Goal: Check status

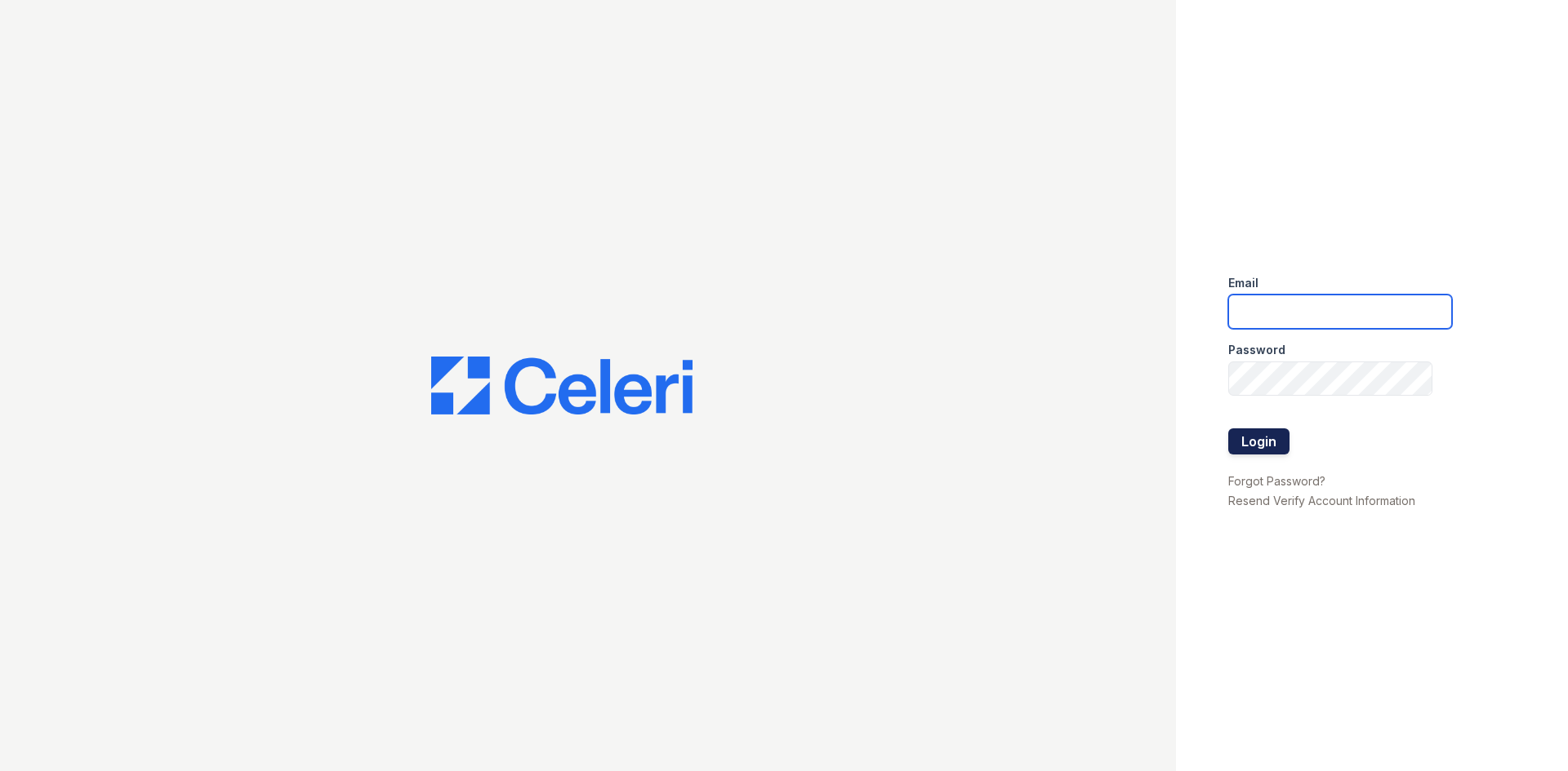
type input "ealfieri@trinity-pm.com"
click at [1262, 432] on button "Login" at bounding box center [1258, 441] width 61 height 26
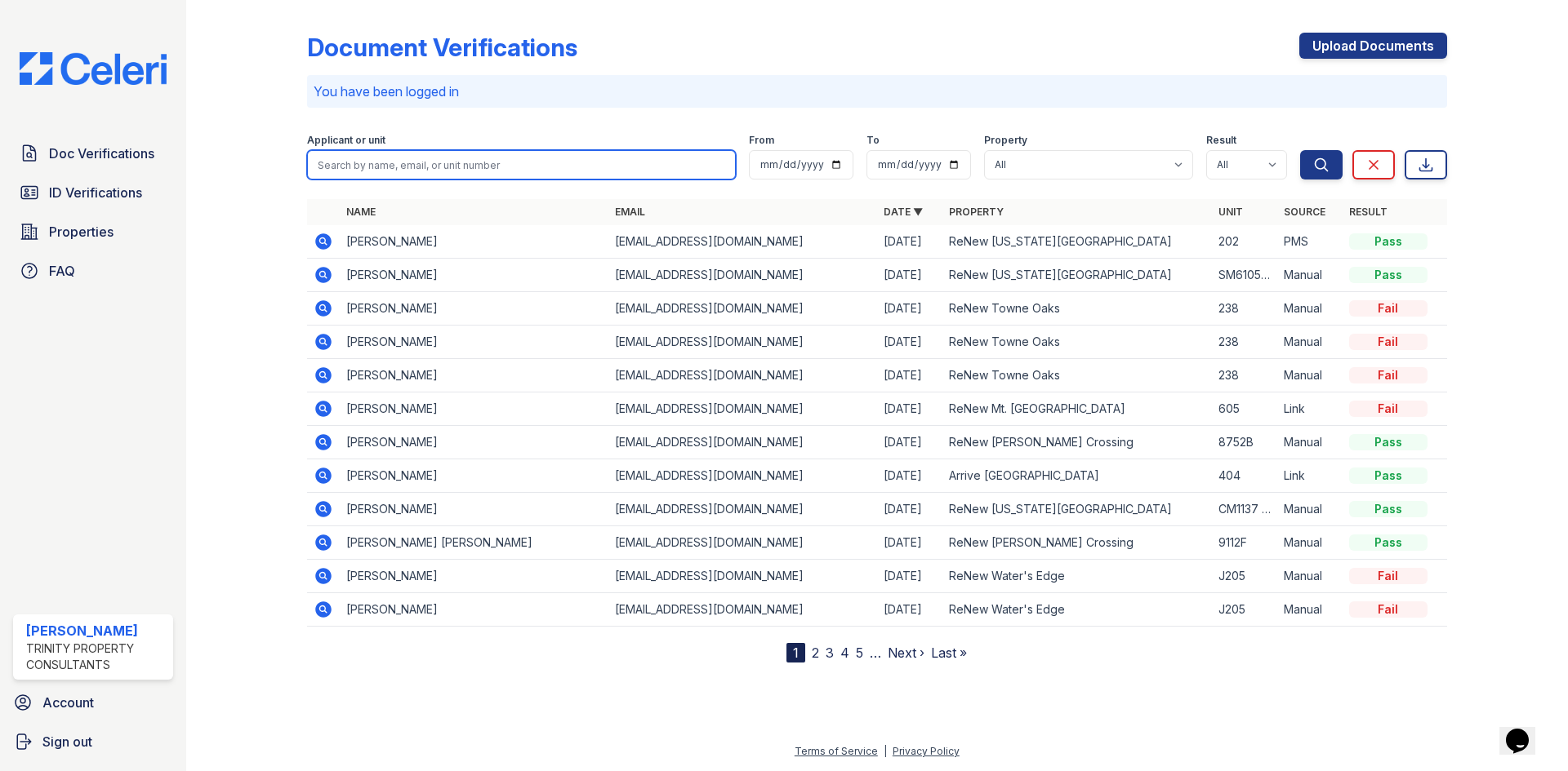
click at [399, 154] on input "search" at bounding box center [521, 165] width 429 height 29
type input "takh"
click at [1300, 150] on button "Search" at bounding box center [1321, 165] width 43 height 29
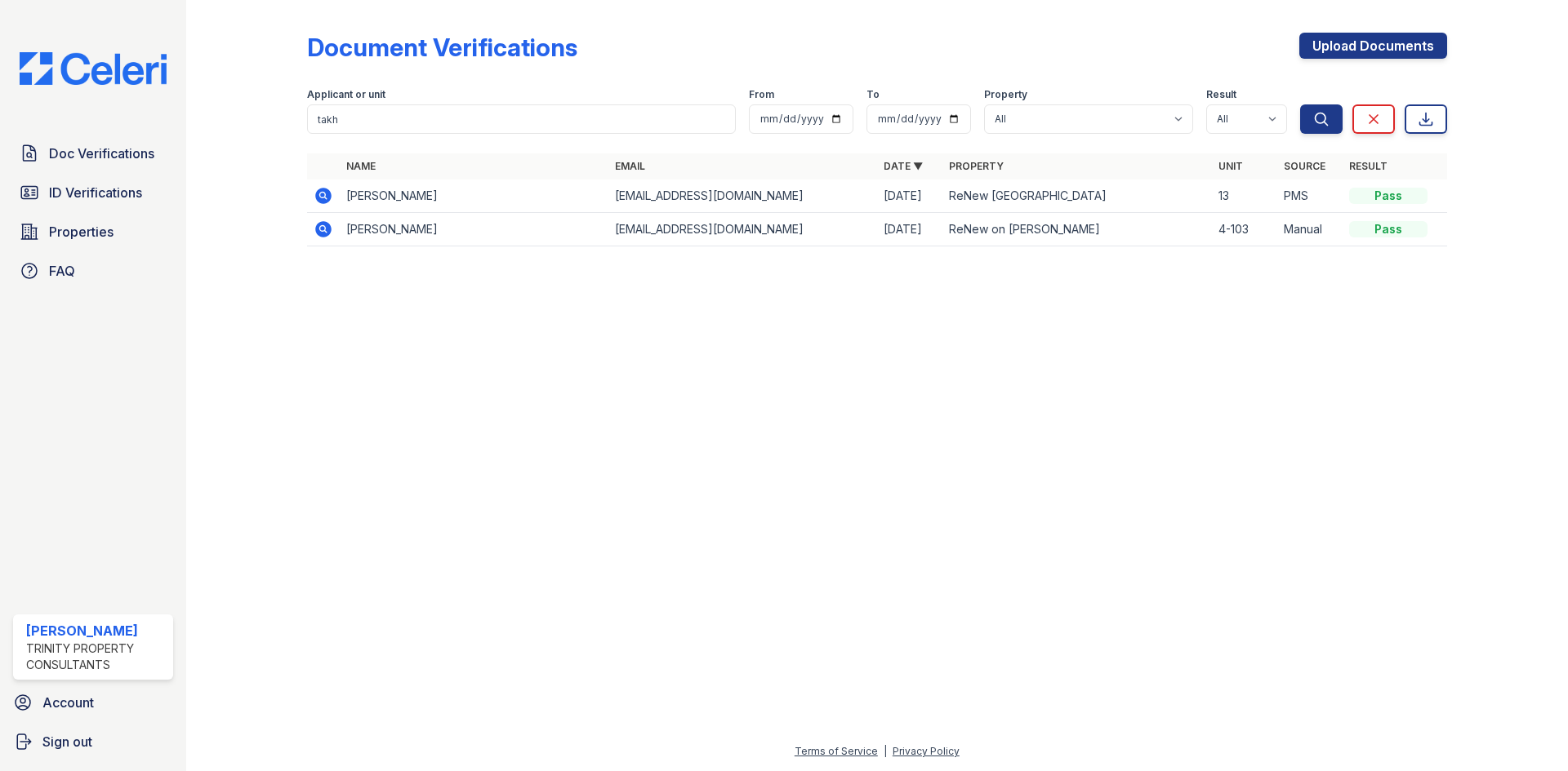
drag, startPoint x: 318, startPoint y: 193, endPoint x: 363, endPoint y: 217, distance: 51.0
click at [318, 193] on icon at bounding box center [323, 196] width 16 height 16
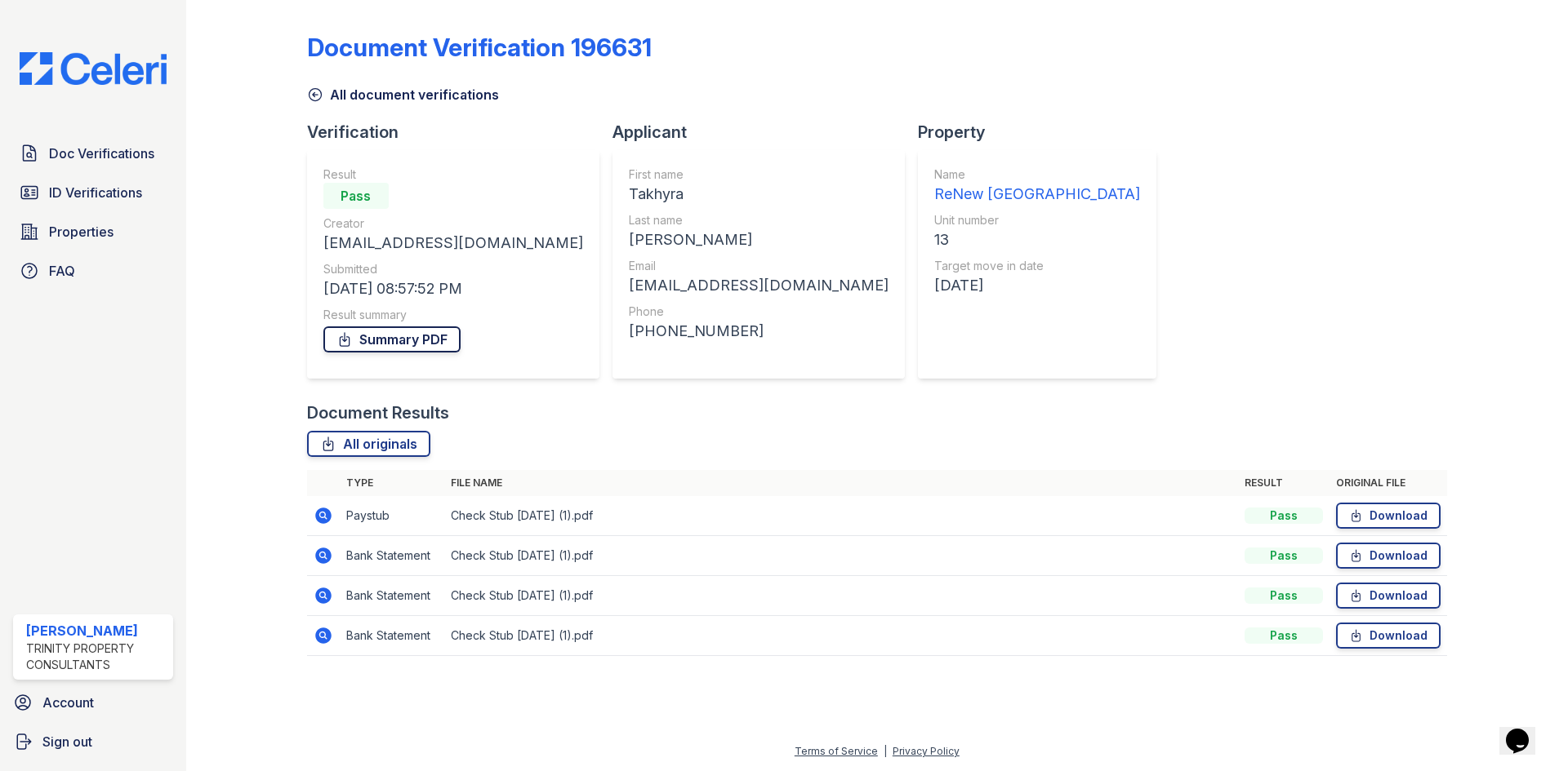
click at [408, 344] on link "Summary PDF" at bounding box center [392, 340] width 137 height 26
